Goal: Task Accomplishment & Management: Manage account settings

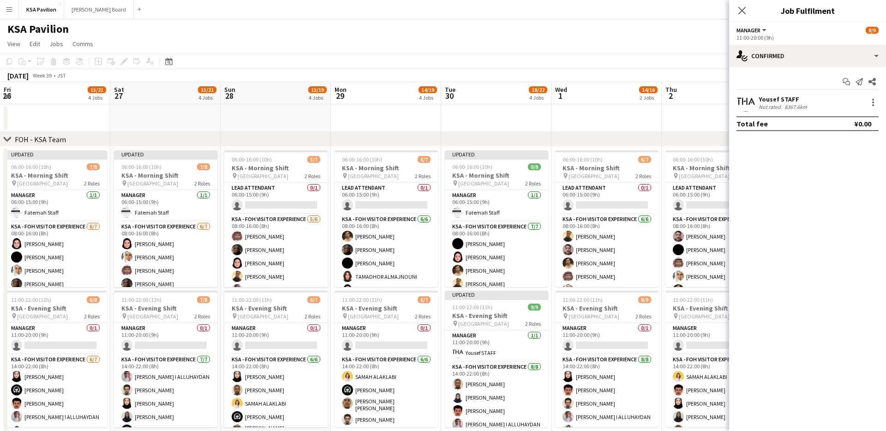
scroll to position [0, 212]
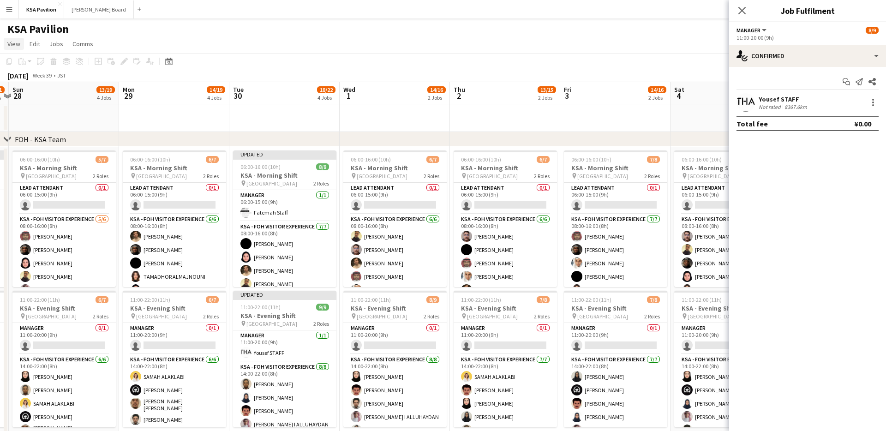
click at [15, 47] on span "View" at bounding box center [13, 44] width 13 height 8
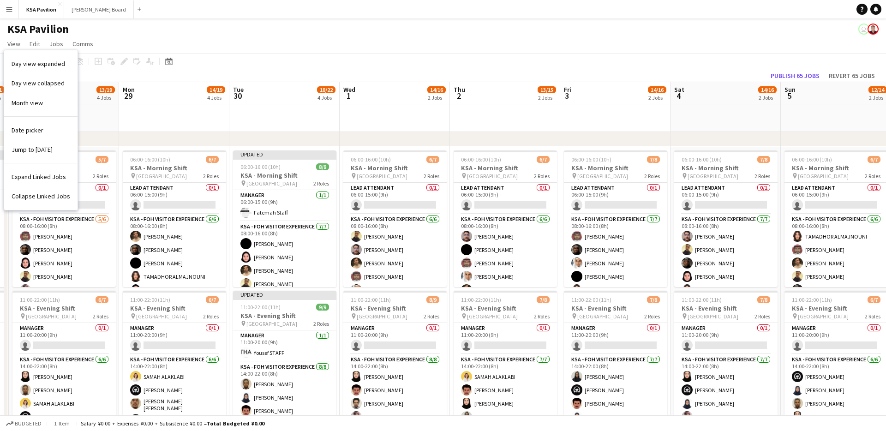
click at [84, 21] on div "KSA Pavilion user" at bounding box center [443, 27] width 886 height 18
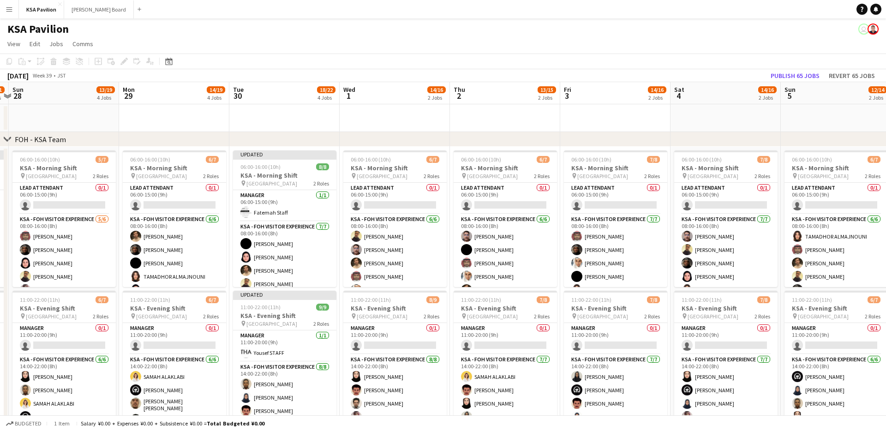
click at [6, 7] on app-icon "Menu" at bounding box center [9, 9] width 7 height 7
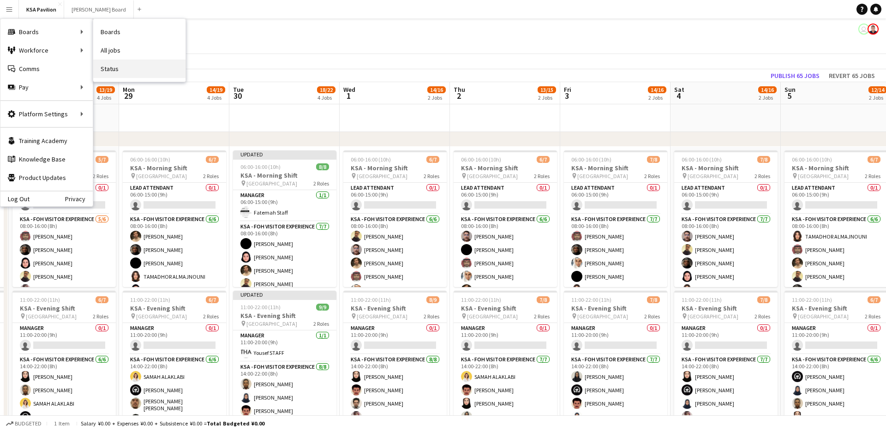
click at [119, 66] on link "Status" at bounding box center [139, 69] width 92 height 18
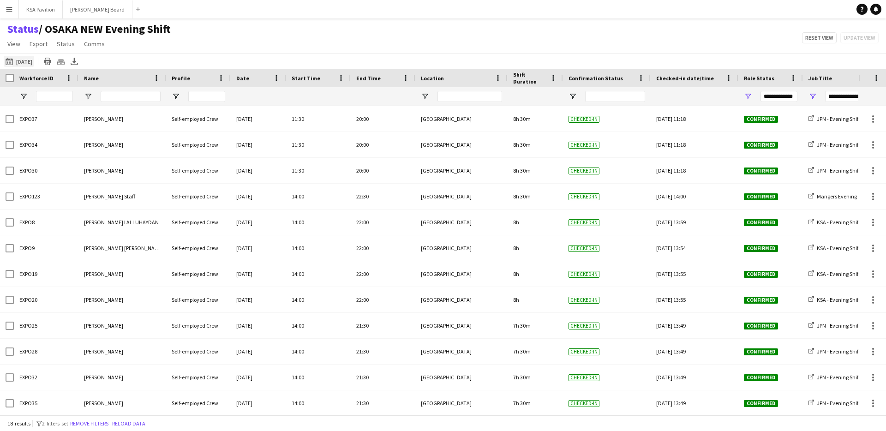
click at [17, 56] on button "[DATE] [DATE]" at bounding box center [19, 61] width 30 height 11
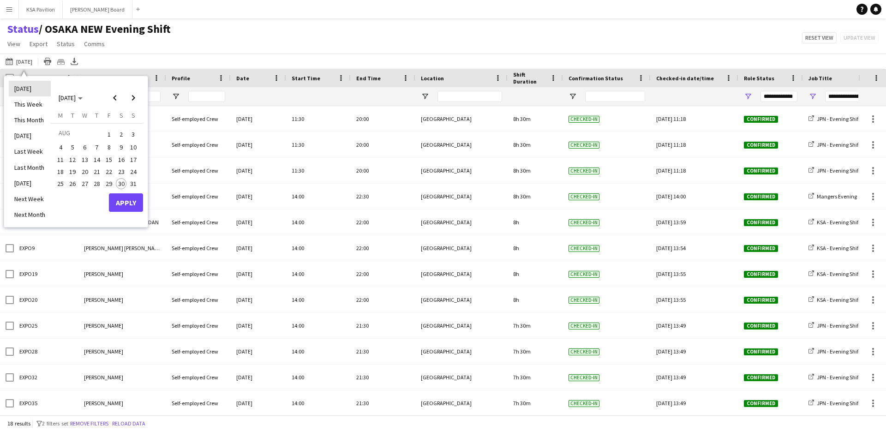
click at [31, 90] on li "[DATE]" at bounding box center [30, 89] width 42 height 16
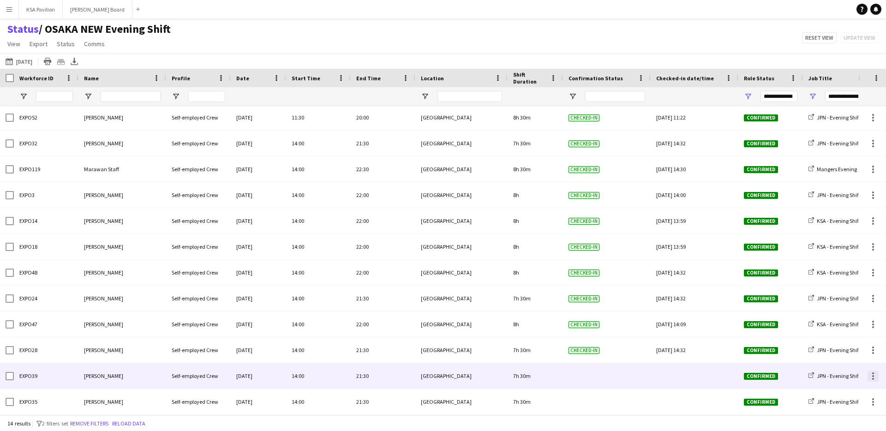
click at [874, 374] on div at bounding box center [873, 376] width 11 height 11
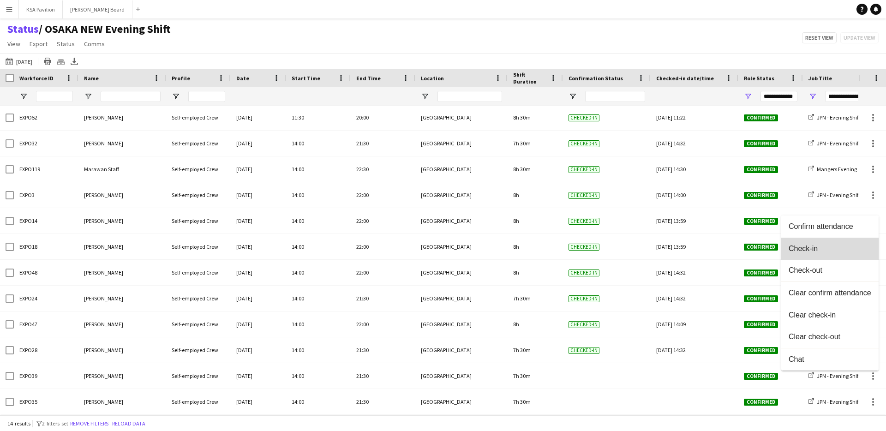
click at [825, 243] on button "Check-in" at bounding box center [829, 249] width 97 height 22
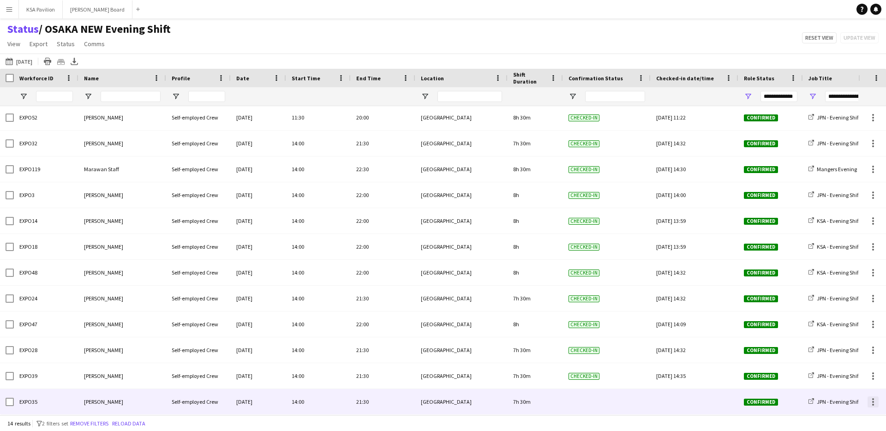
click at [873, 402] on div at bounding box center [873, 402] width 2 height 2
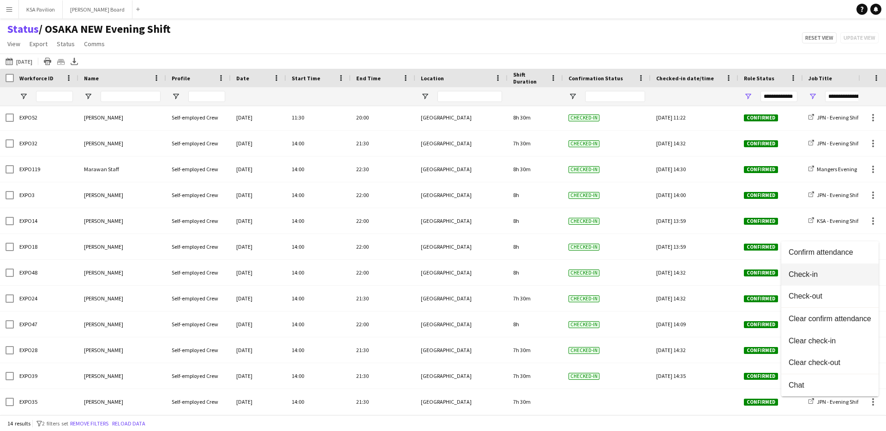
click at [820, 279] on button "Check-in" at bounding box center [829, 275] width 97 height 22
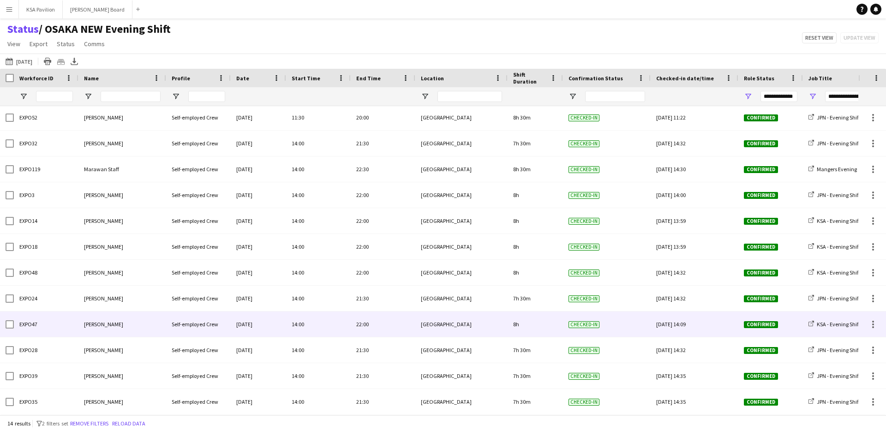
scroll to position [0, 129]
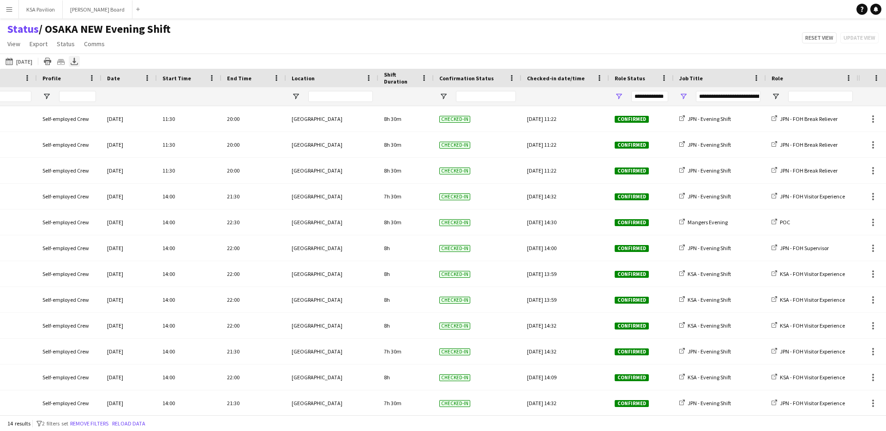
click at [74, 63] on icon "Export XLSX" at bounding box center [74, 61] width 7 height 7
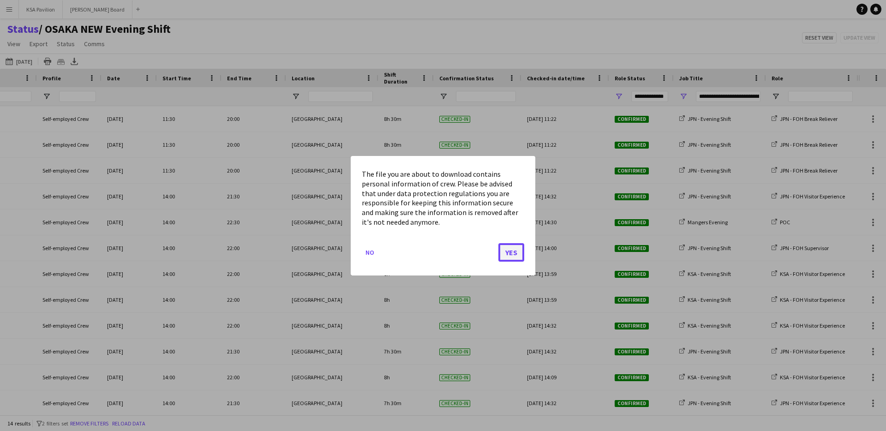
click at [503, 250] on button "Yes" at bounding box center [512, 252] width 26 height 18
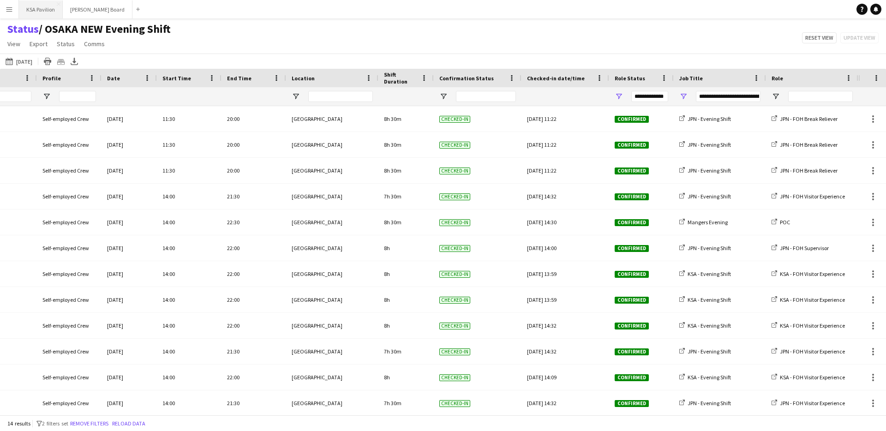
click at [27, 11] on button "KSA Pavilion Close" at bounding box center [41, 9] width 44 height 18
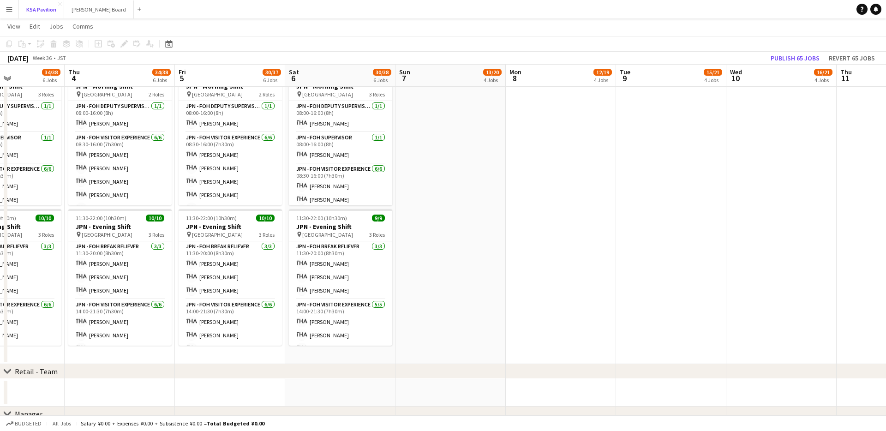
scroll to position [0, 272]
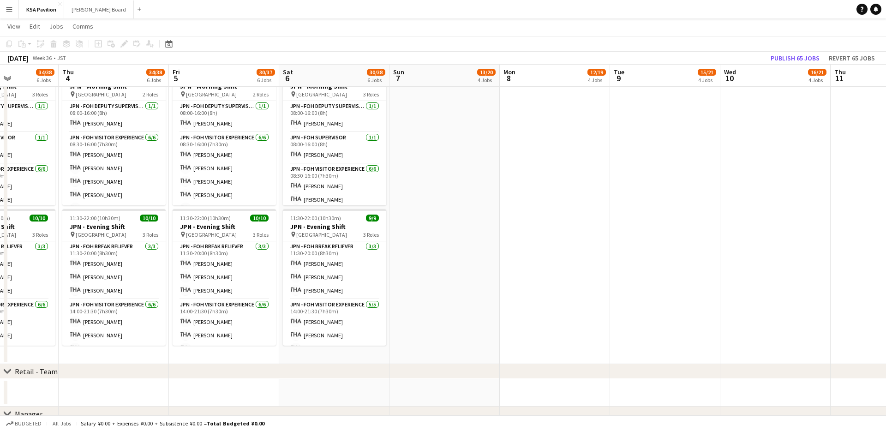
click at [13, 16] on button "Menu" at bounding box center [9, 9] width 18 height 18
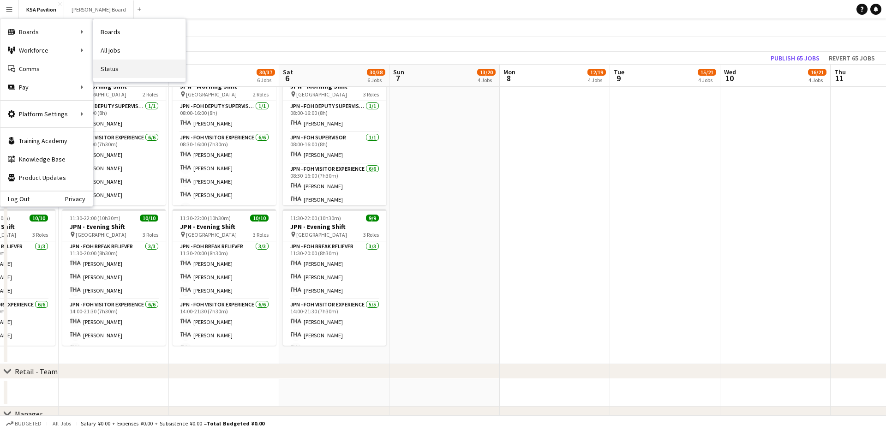
click at [126, 63] on link "Status" at bounding box center [139, 69] width 92 height 18
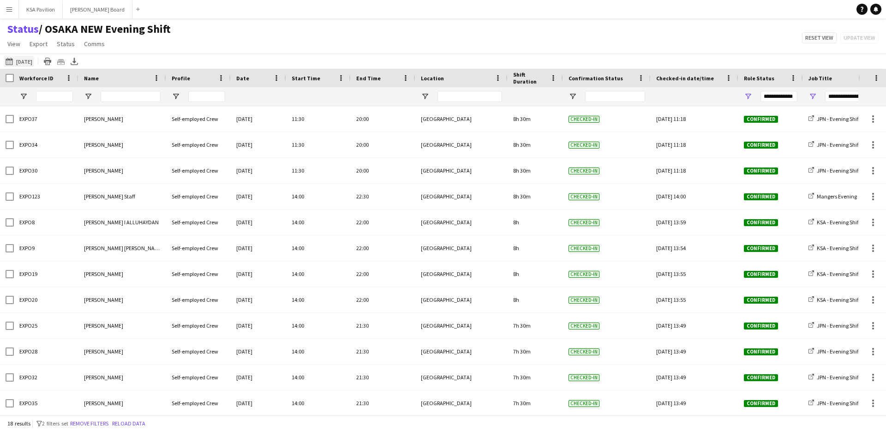
click at [34, 60] on button "[DATE] [DATE]" at bounding box center [19, 61] width 30 height 11
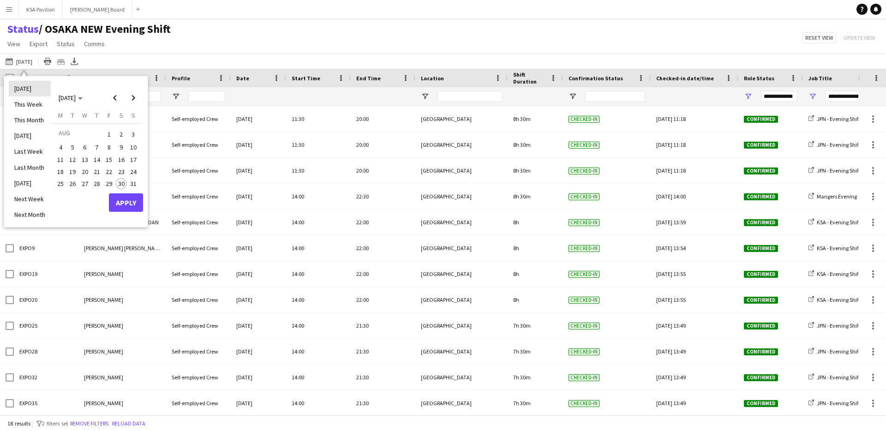
click at [32, 87] on li "[DATE]" at bounding box center [30, 89] width 42 height 16
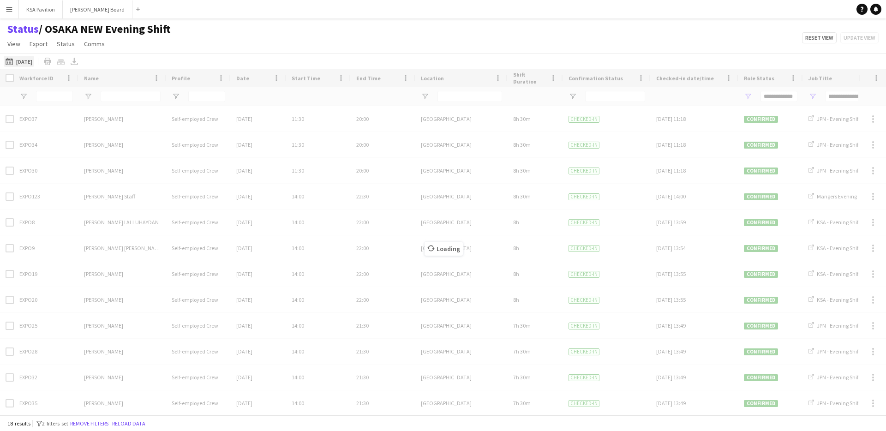
click at [28, 56] on button "[DATE] [DATE]" at bounding box center [19, 61] width 30 height 11
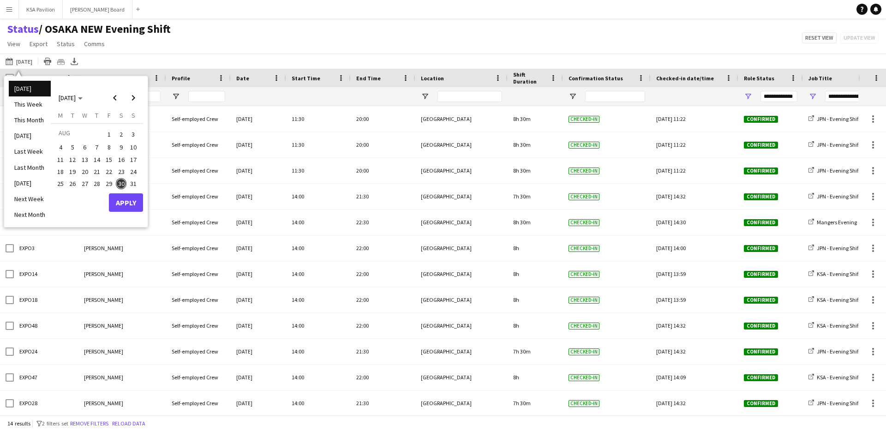
click at [85, 160] on span "13" at bounding box center [84, 159] width 11 height 11
click at [129, 208] on button "Apply" at bounding box center [126, 202] width 34 height 18
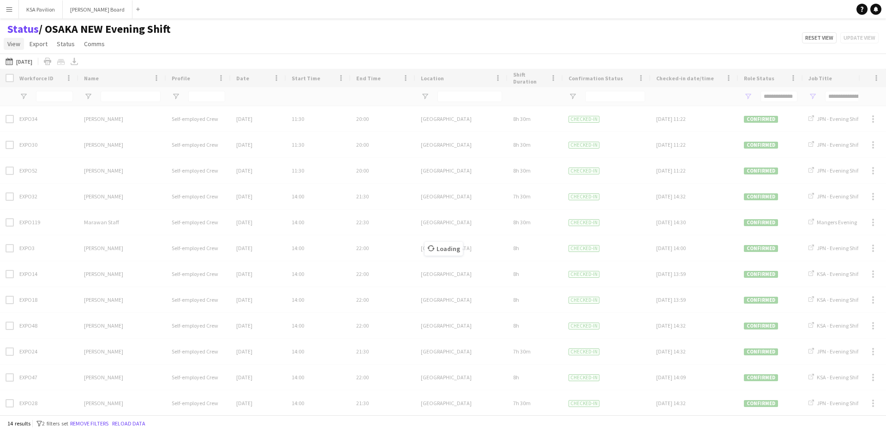
click at [16, 42] on span "View" at bounding box center [13, 44] width 13 height 8
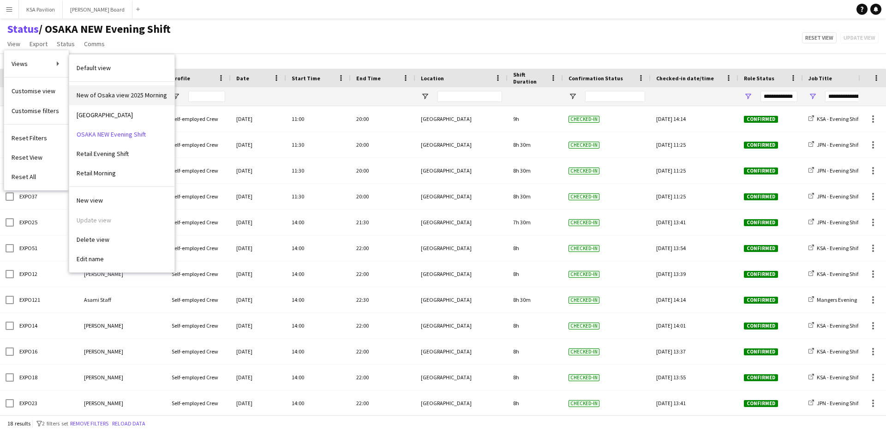
click at [119, 99] on span "New of Osaka view 2025 Morning" at bounding box center [122, 95] width 90 height 8
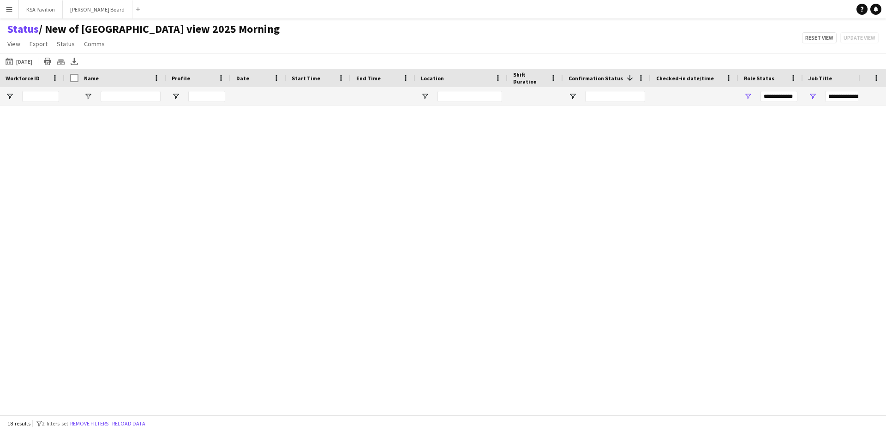
type input "**********"
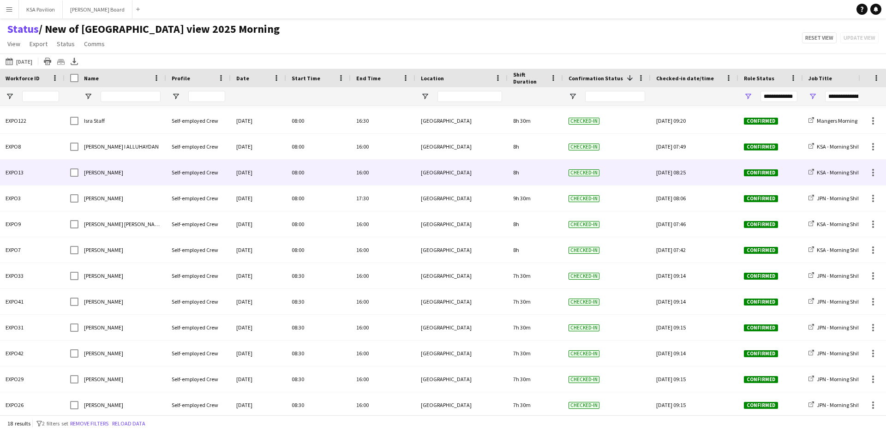
scroll to position [118, 0]
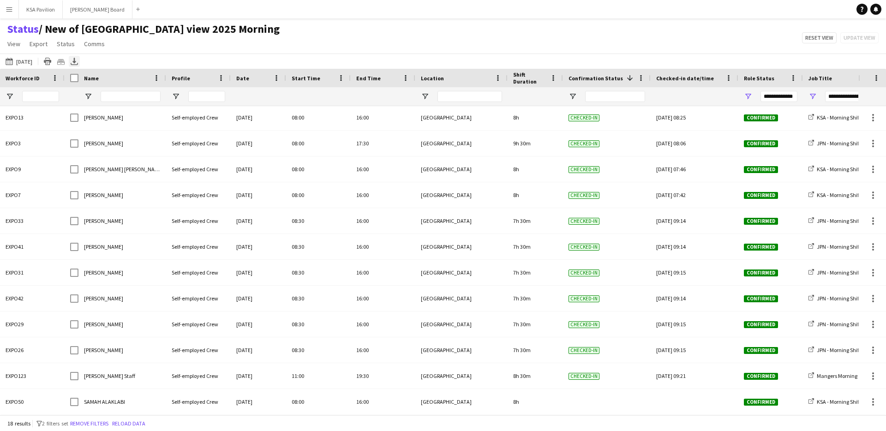
click at [78, 63] on icon "Export XLSX" at bounding box center [74, 61] width 7 height 7
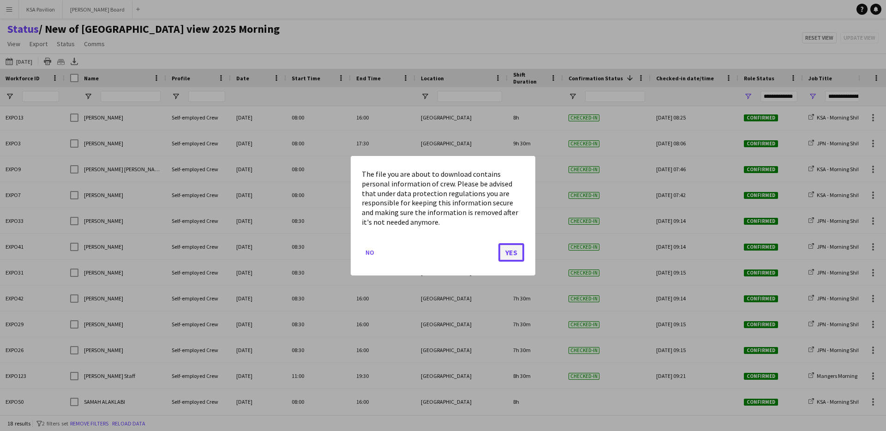
click at [508, 251] on button "Yes" at bounding box center [512, 252] width 26 height 18
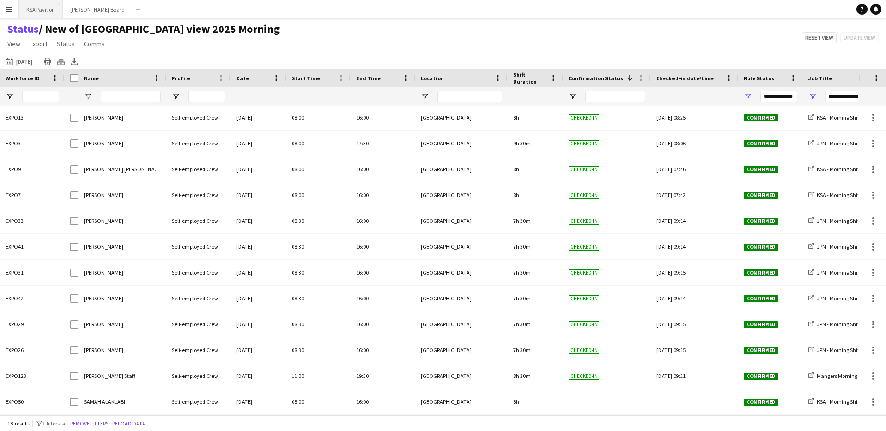
click at [52, 5] on button "KSA Pavilion Close" at bounding box center [41, 9] width 44 height 18
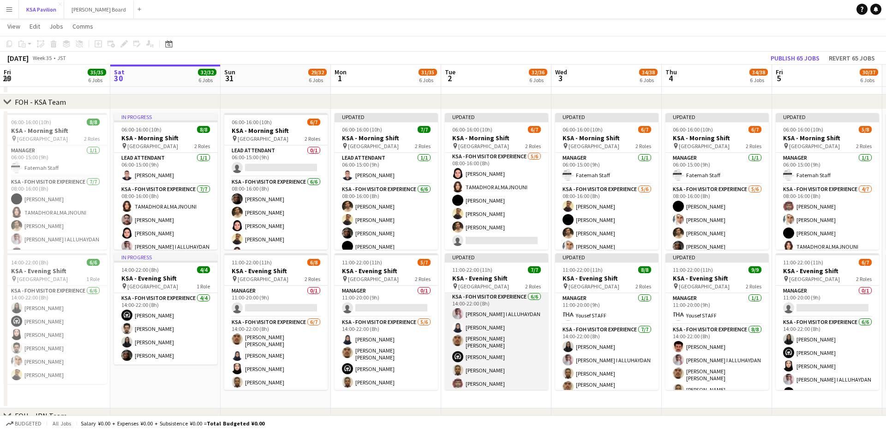
scroll to position [42, 0]
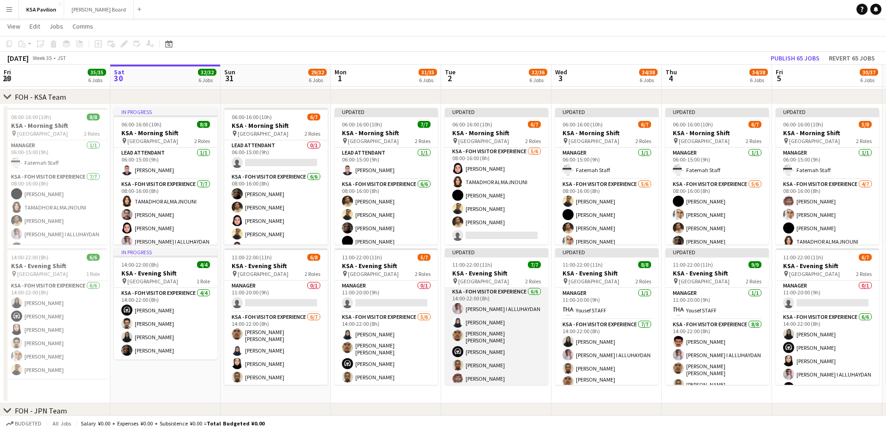
click at [484, 375] on app-card-role "KSA - FOH Visitor Experience [DATE] 14:00-22:00 (8h) [PERSON_NAME] I ALLUHAYDAN…" at bounding box center [496, 337] width 103 height 101
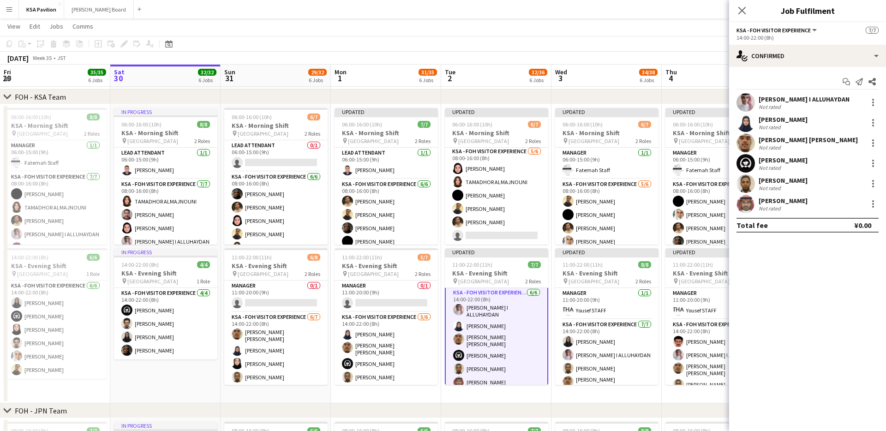
scroll to position [34, 0]
click at [874, 203] on div at bounding box center [873, 203] width 11 height 11
click at [844, 246] on span "Switch crew" at bounding box center [833, 243] width 39 height 8
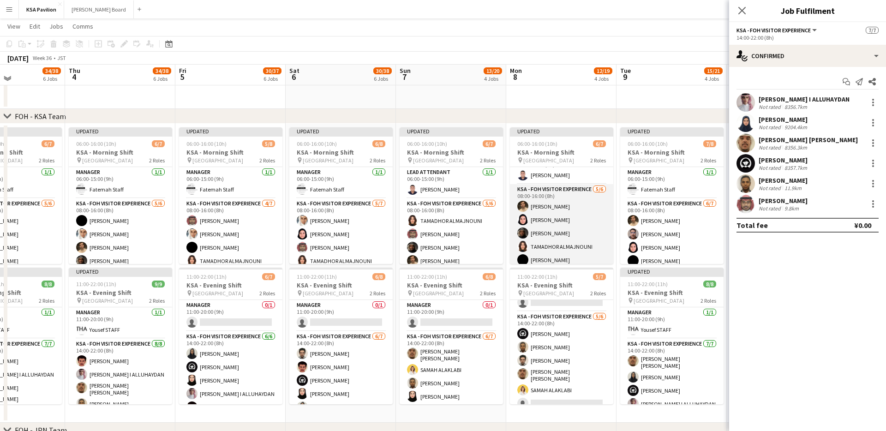
scroll to position [16, 0]
click at [575, 225] on app-card-role "KSA - FOH Visitor Experience [DATE] 08:00-16:00 (8h) [PERSON_NAME] Dur Murad [P…" at bounding box center [561, 232] width 103 height 98
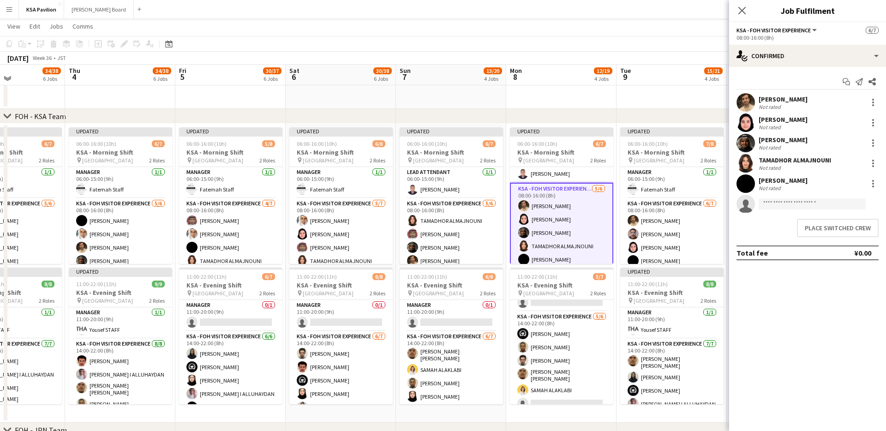
scroll to position [33, 0]
click at [873, 142] on div at bounding box center [873, 143] width 2 height 2
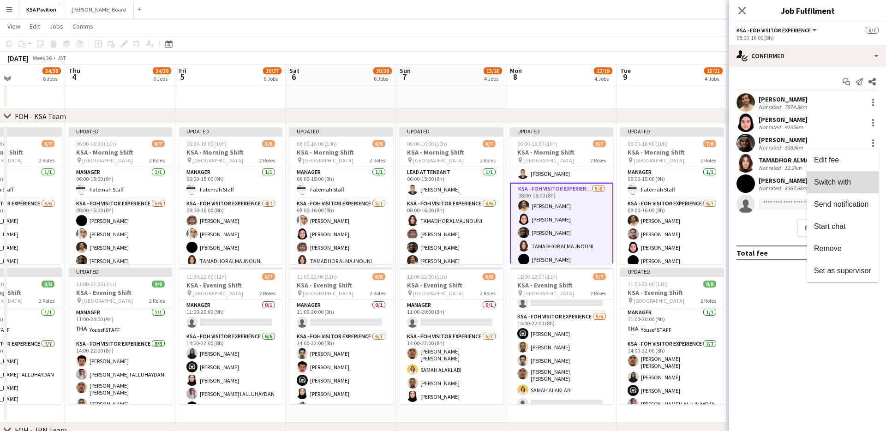
click at [842, 184] on span "Switch with" at bounding box center [832, 182] width 37 height 8
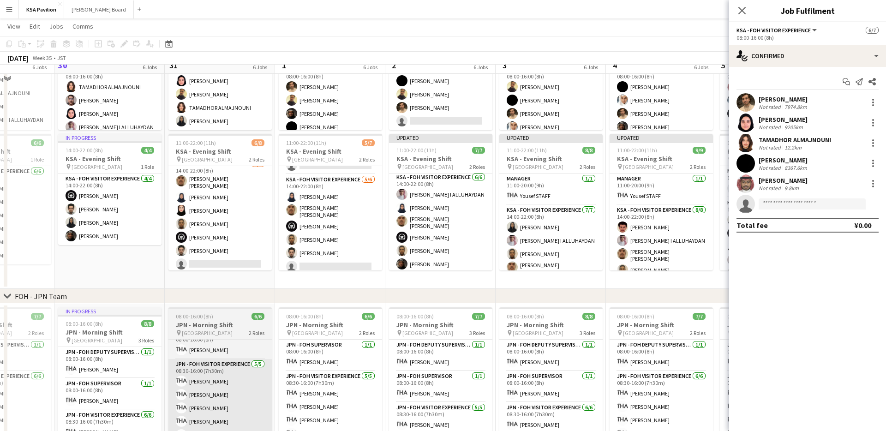
scroll to position [160, 0]
